Goal: Transaction & Acquisition: Purchase product/service

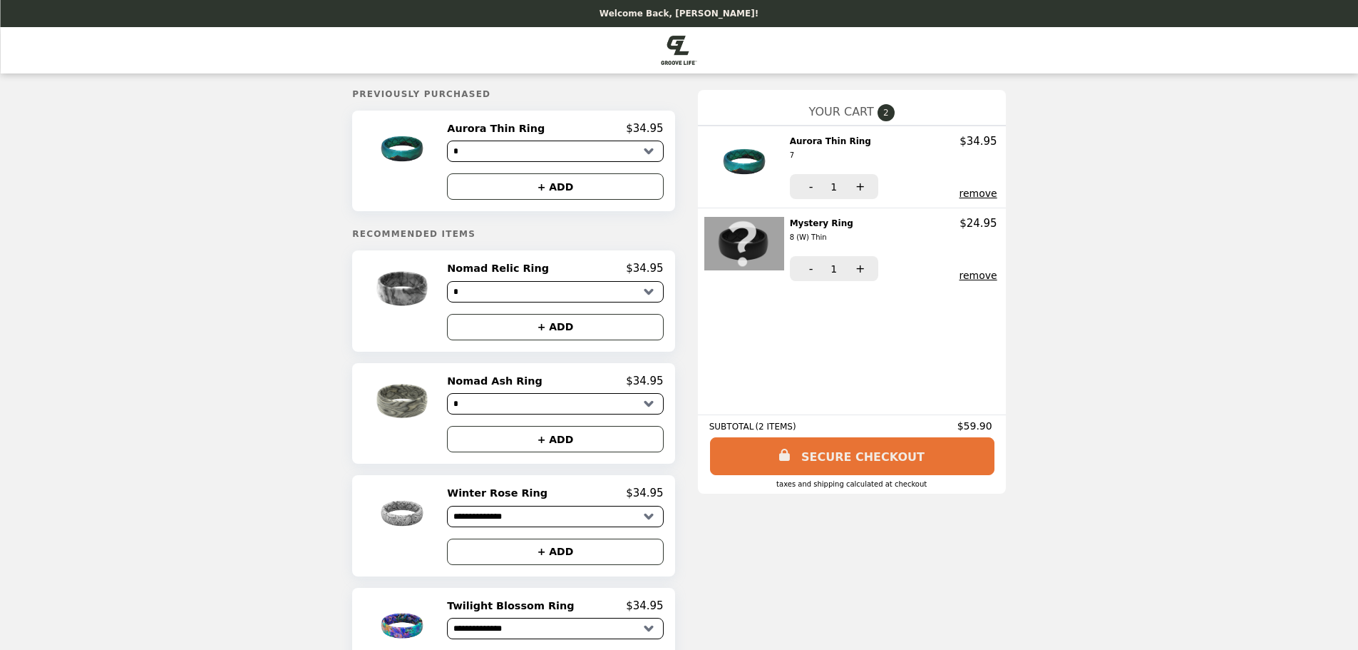
select select "*"
click at [960, 195] on button "remove" at bounding box center [979, 193] width 38 height 11
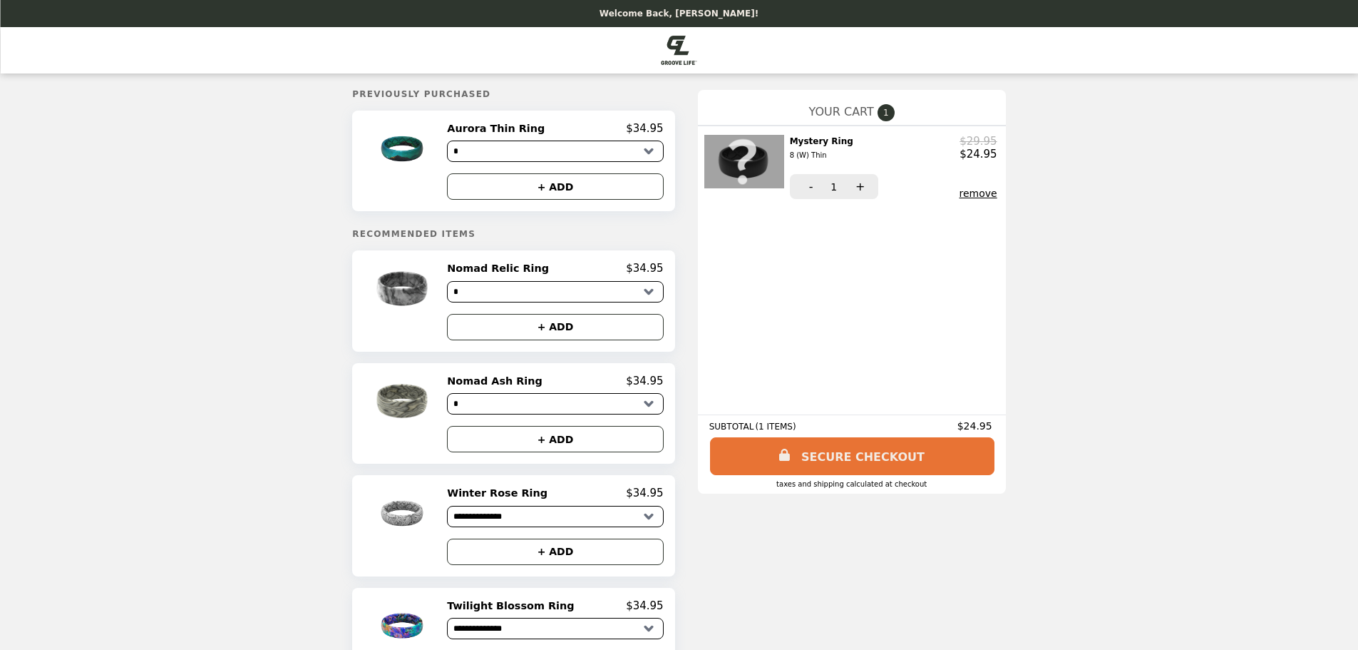
click at [956, 200] on div "Mystery Ring 8 (W) Thin $29.95 $24.95 8 (W) Thin - 1 + remove" at bounding box center [852, 166] width 308 height 82
click at [960, 190] on button "remove" at bounding box center [979, 193] width 38 height 11
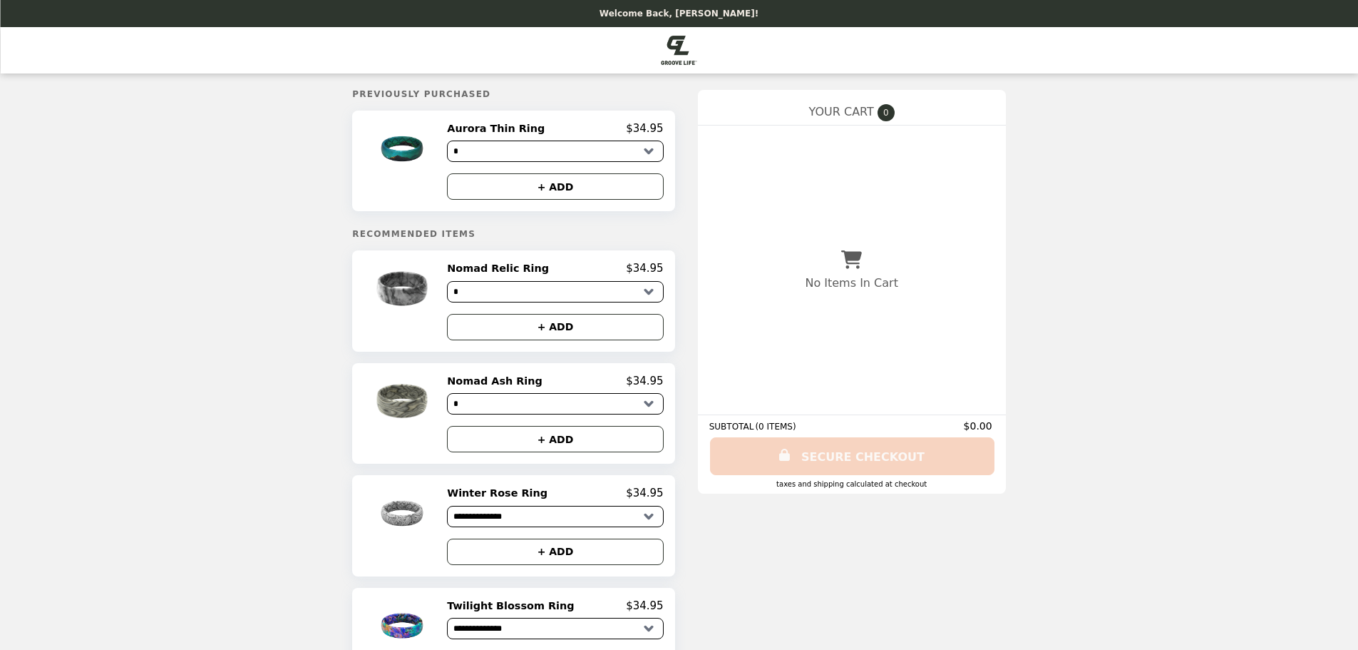
select select "*"
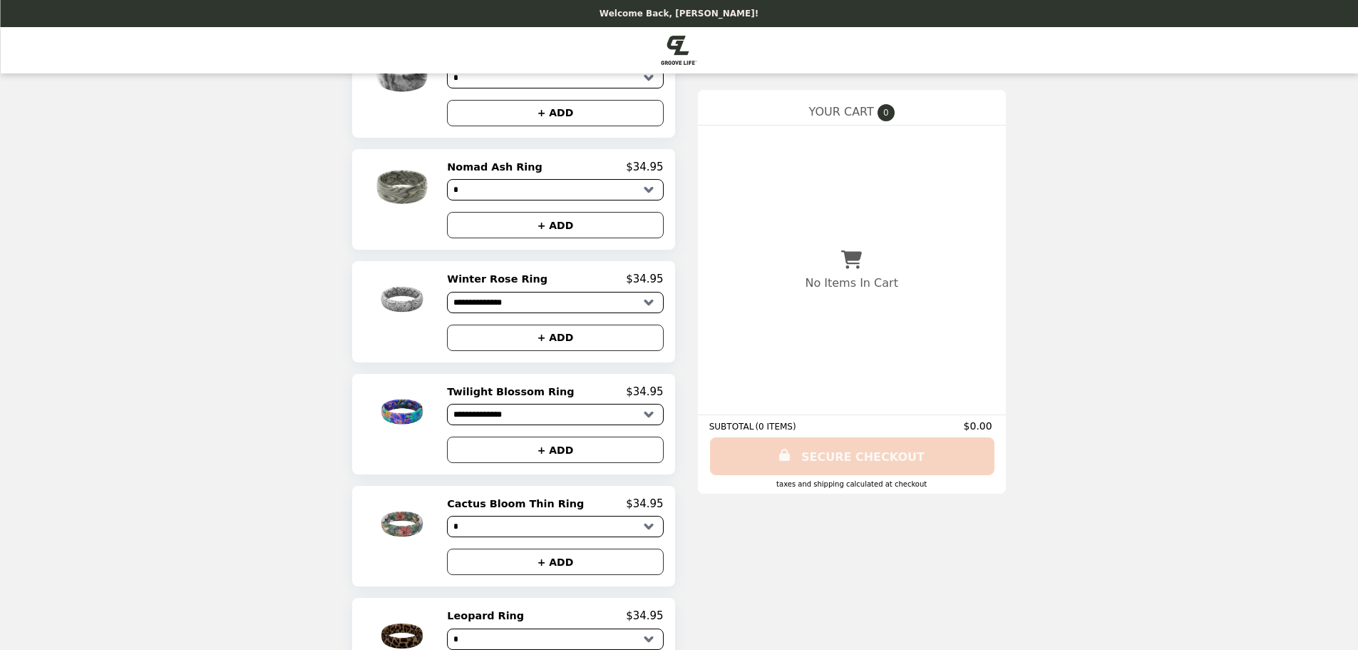
scroll to position [285, 0]
